Goal: Task Accomplishment & Management: Manage account settings

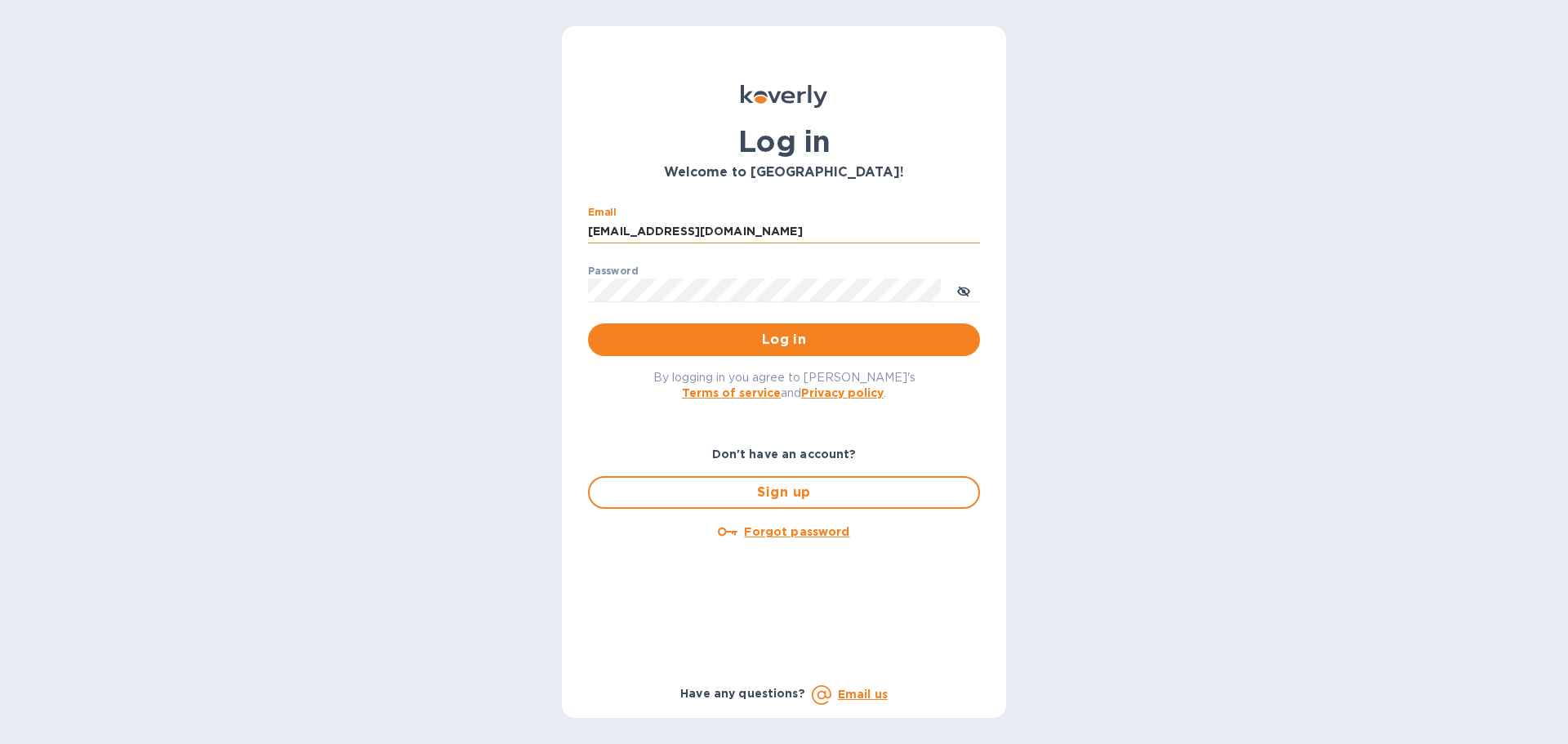
drag, startPoint x: 723, startPoint y: 231, endPoint x: 589, endPoint y: 231, distance: 134.0
click at [590, 231] on input "ssinger@intlfreight.net" at bounding box center [783, 232] width 392 height 24
type input "ssinger@zarachlogistics.com"
click at [711, 336] on span "Log in" at bounding box center [783, 340] width 366 height 20
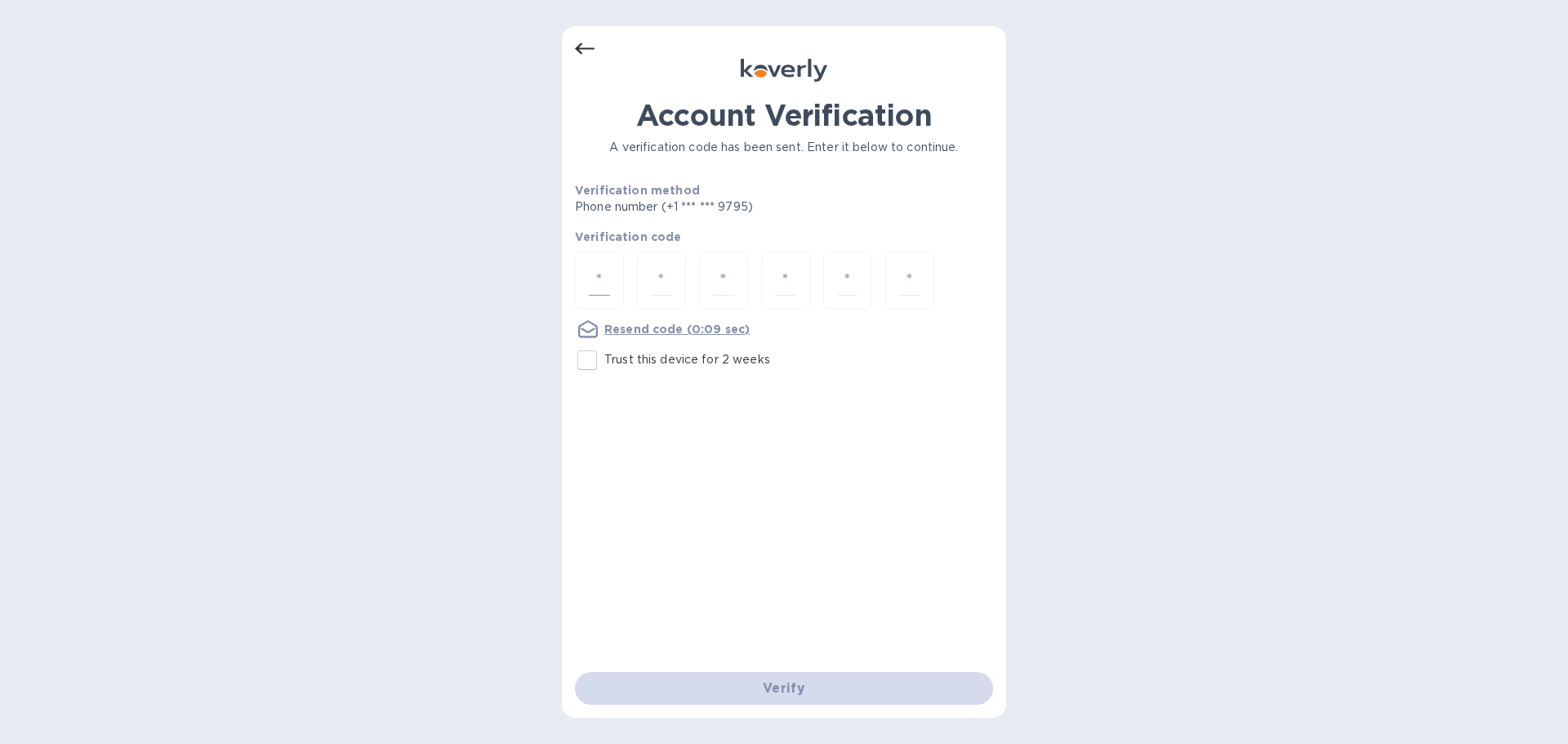
click at [597, 276] on input "number" at bounding box center [599, 280] width 22 height 30
type input "1"
type input "3"
type input "4"
type input "5"
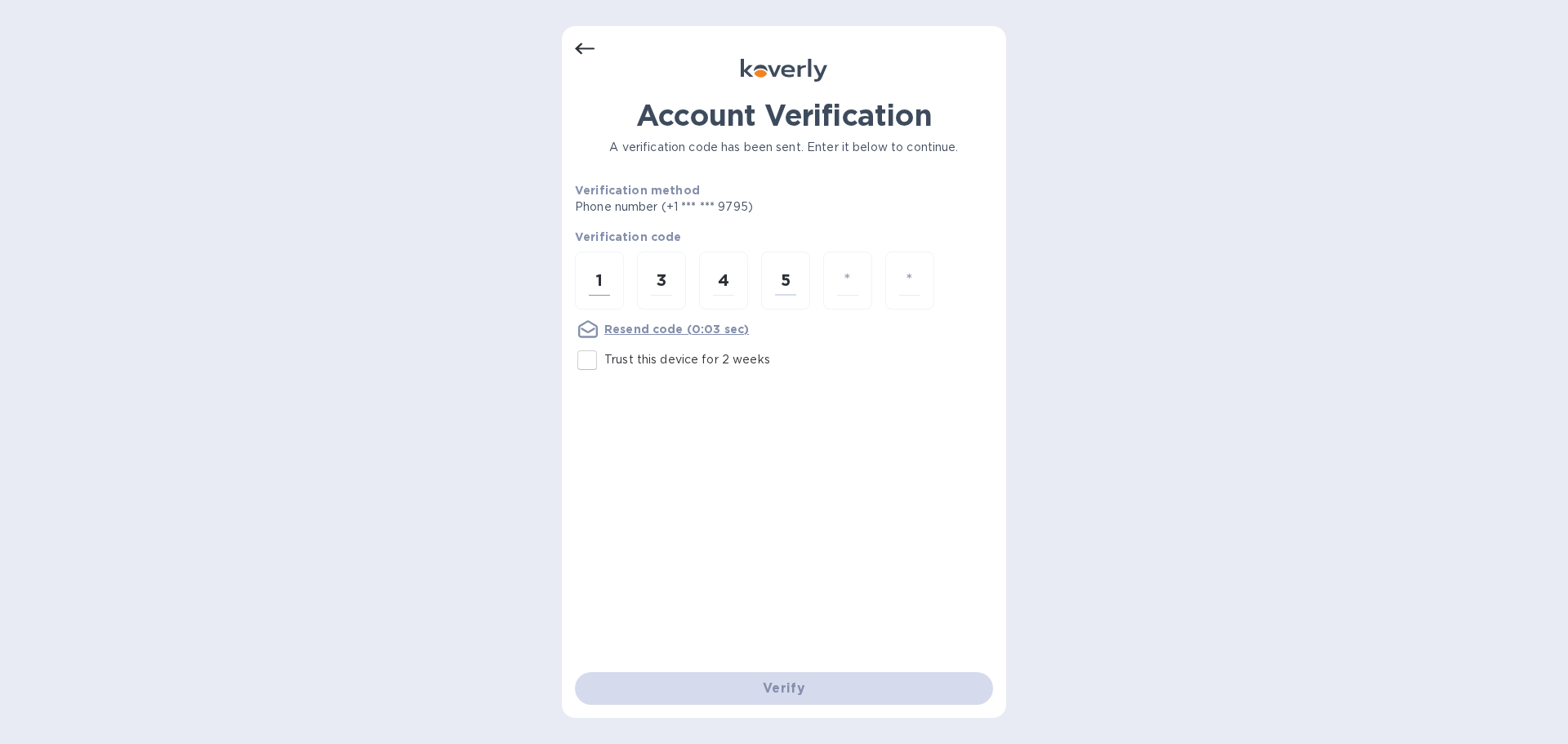
type input "2"
type input "9"
